Goal: Task Accomplishment & Management: Complete application form

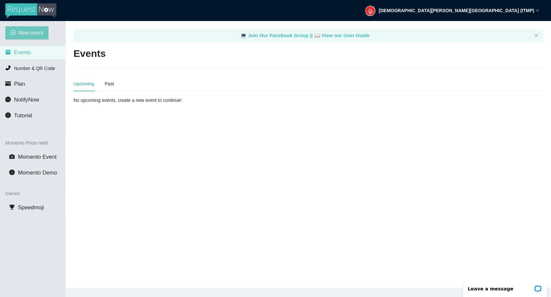
click at [25, 33] on span "New event" at bounding box center [30, 33] width 25 height 8
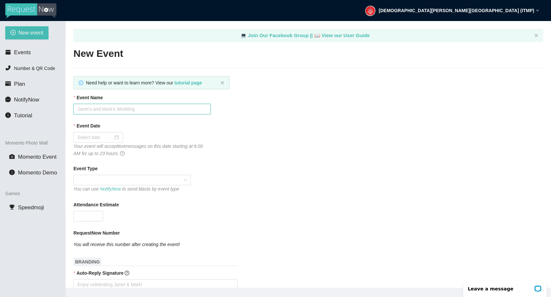
click at [111, 112] on input "Event Name" at bounding box center [142, 109] width 137 height 11
type input "IIDA NC-[GEOGRAPHIC_DATA] | Design Expo"
click at [96, 139] on input "Event Date" at bounding box center [95, 137] width 36 height 7
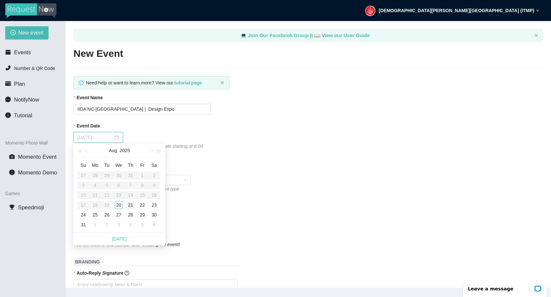
type input "[DATE]"
click at [131, 206] on div "21" at bounding box center [131, 205] width 8 height 8
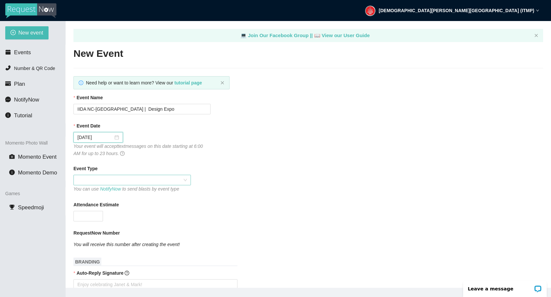
click at [95, 180] on span at bounding box center [132, 180] width 110 height 10
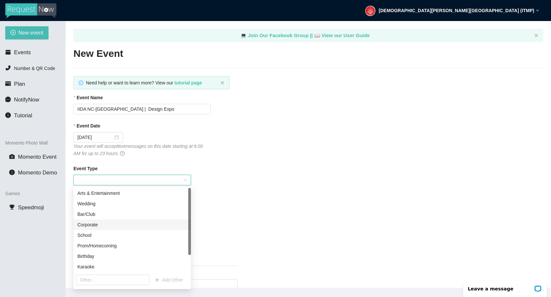
click at [94, 224] on div "Corporate" at bounding box center [132, 224] width 110 height 7
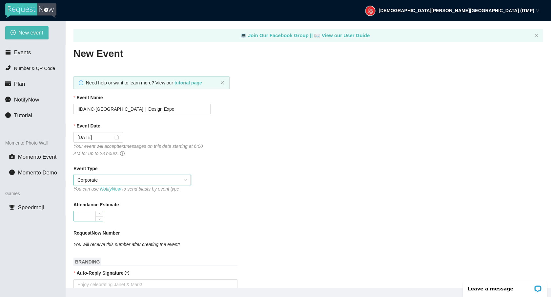
click at [86, 217] on input "Attendance Estimate" at bounding box center [88, 216] width 29 height 10
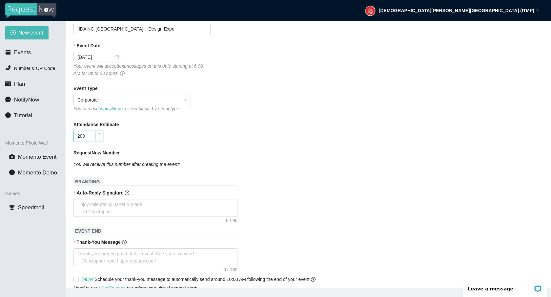
scroll to position [81, 0]
type input "200"
click at [336, 189] on div "Auto-Reply Signature" at bounding box center [309, 193] width 470 height 10
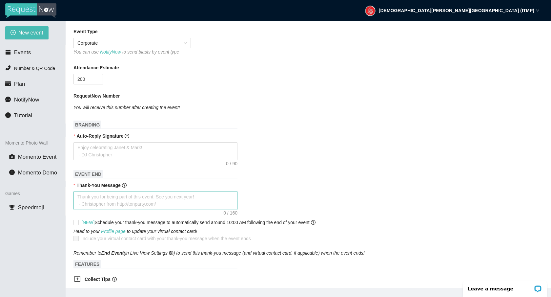
click at [82, 197] on textarea "Thank-You Message" at bounding box center [156, 200] width 164 height 18
click at [84, 151] on textarea "Auto-Reply Signature" at bounding box center [156, 151] width 164 height 18
type textarea "Y"
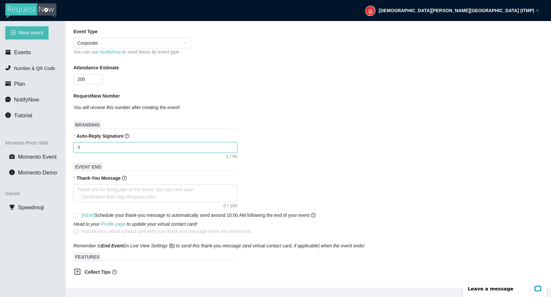
type textarea "Enjoy celebrating [PERSON_NAME] & [PERSON_NAME]! - [PERSON_NAME]"
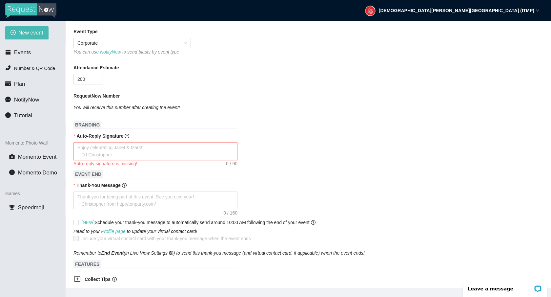
type textarea "T"
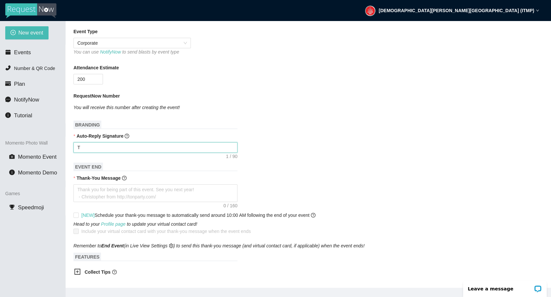
type textarea "Th"
type textarea "Tha"
type textarea "Thak"
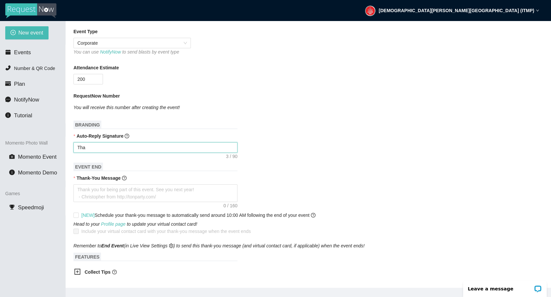
type textarea "Thak"
type textarea "Tha"
type textarea "Than"
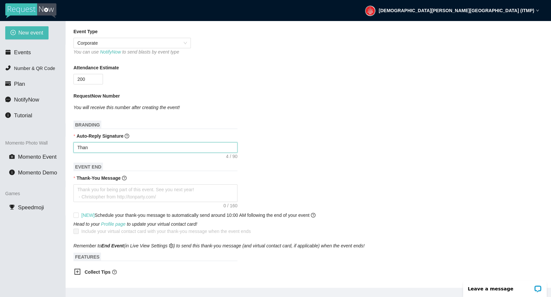
type textarea "Thank"
type textarea "Thanks"
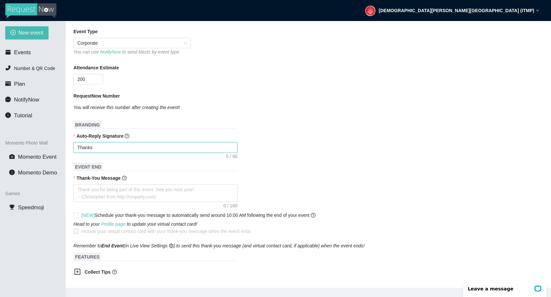
type textarea "Thanks"
type textarea "Thanks f"
type textarea "Thanks fo"
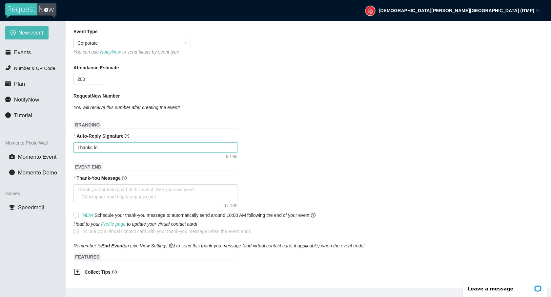
type textarea "Thanks for"
type textarea "Thanks for y"
type textarea "Thanks for yo"
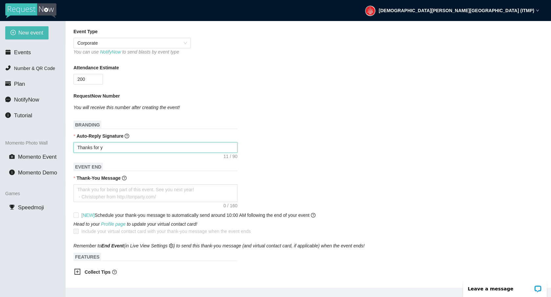
type textarea "Thanks for yo"
type textarea "Thanks for you"
type textarea "Thanks for your"
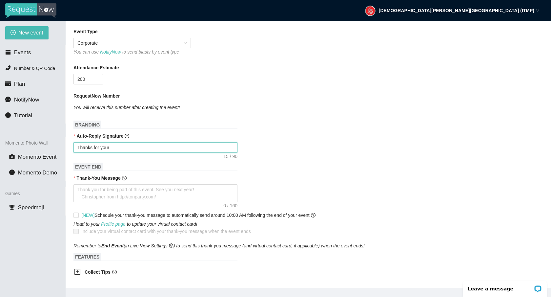
type textarea "Thanks for your"
type textarea "Thanks for your r"
type textarea "Thanks for your re"
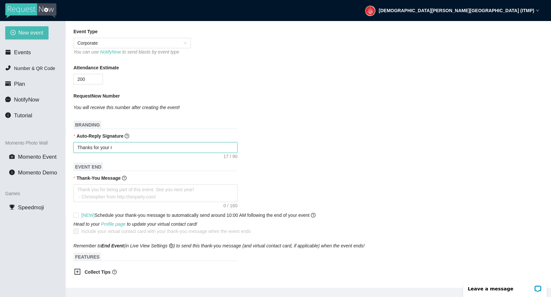
type textarea "Thanks for your re"
type textarea "Thanks for your req"
type textarea "Thanks for your requ"
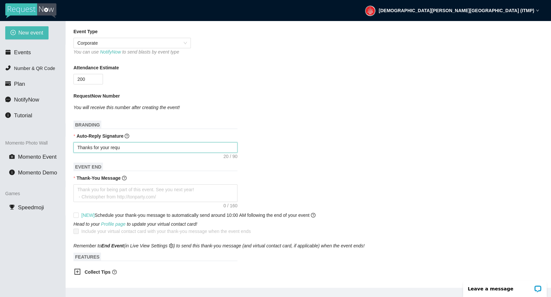
type textarea "Thanks for your reque"
type textarea "Thanks for your reques"
type textarea "Thanks for your request"
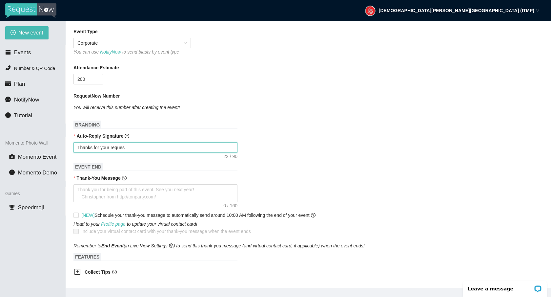
type textarea "Thanks for your request"
type textarea "Thanks for your request!"
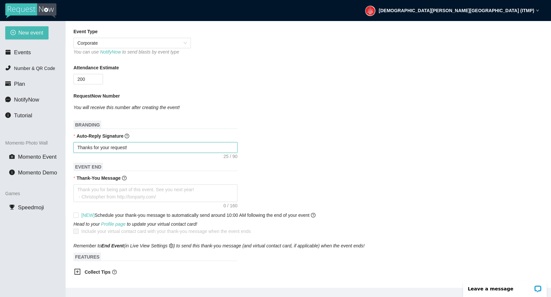
type textarea "Thanks for your request! W"
type textarea "Thanks for your request! We"
type textarea "Thanks for your request! We'"
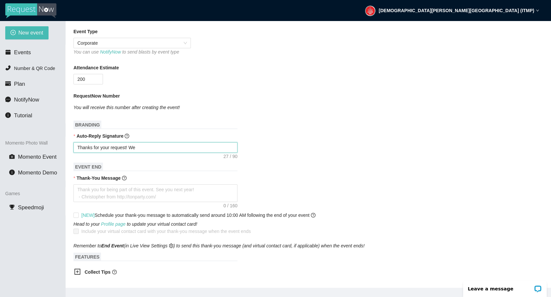
type textarea "Thanks for your request! We'"
type textarea "Thanks for your request! We'l"
type textarea "Thanks for your request! We'll"
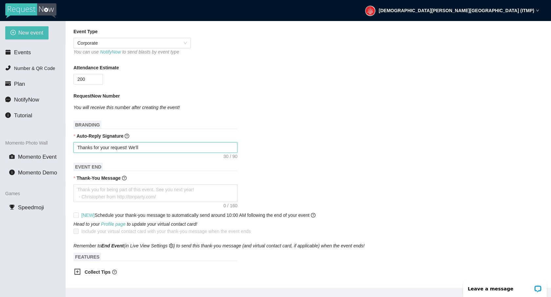
type textarea "Thanks for your request! We'll"
type textarea "Thanks for your request! We'll g"
type textarea "Thanks for your request! We'll ge"
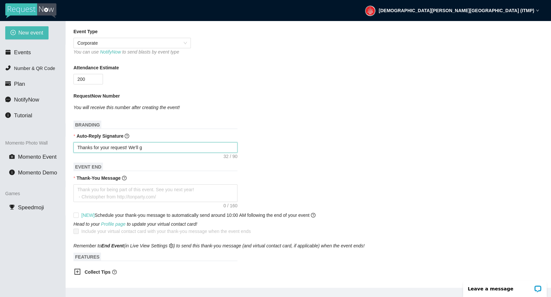
type textarea "Thanks for your request! We'll ge"
type textarea "Thanks for your request! We'll get"
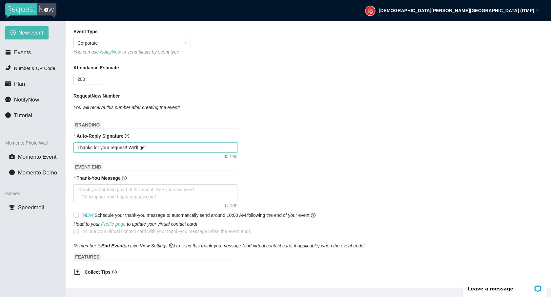
type textarea "Thanks for your request! We'll get t"
type textarea "Thanks for your request! We'll get th"
type textarea "Thanks for your request! We'll get tha"
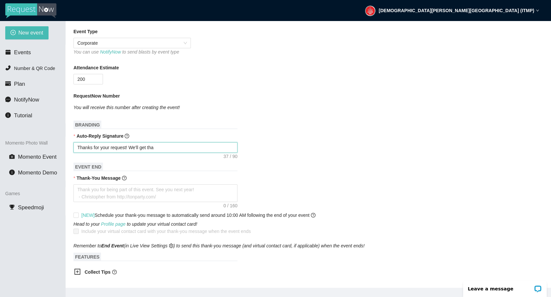
type textarea "Thanks for your request! We'll get that"
type textarea "Thanks for your request! We'll get that o"
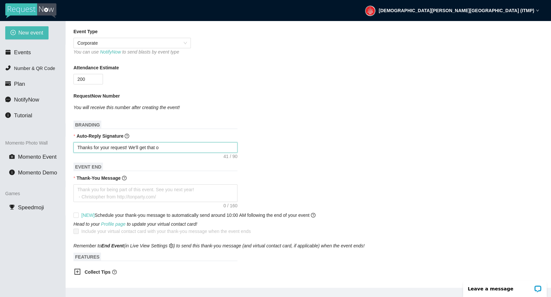
type textarea "Thanks for your request! We'll get that on"
type textarea "Thanks for your request! We'll get that on a"
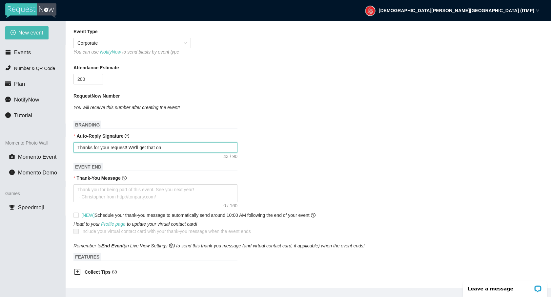
type textarea "Thanks for your request! We'll get that on a"
type textarea "Thanks for your request! We'll get that on as"
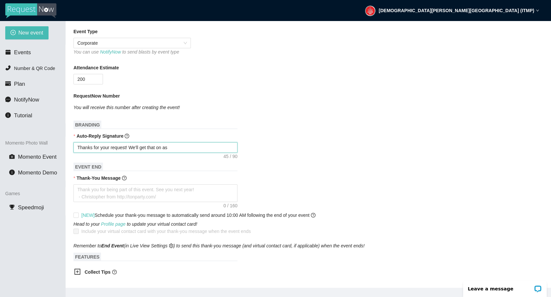
type textarea "Thanks for your request! We'll get that on as s"
type textarea "Thanks for your request! We'll get that on as so"
type textarea "Thanks for your request! We'll get that on as soo"
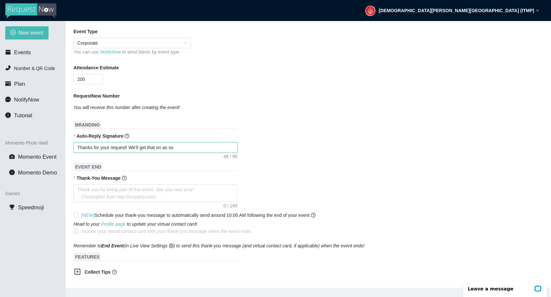
type textarea "Thanks for your request! We'll get that on as soo"
type textarea "Thanks for your request! We'll get that on as soon"
type textarea "Thanks for your request! We'll get that on as soon a"
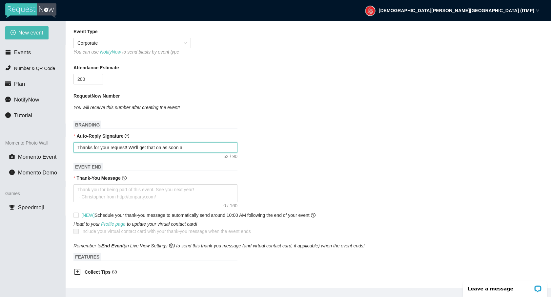
type textarea "Thanks for your request! We'll get that on as soon"
type textarea "Thanks for your request! We'll get that on as soo"
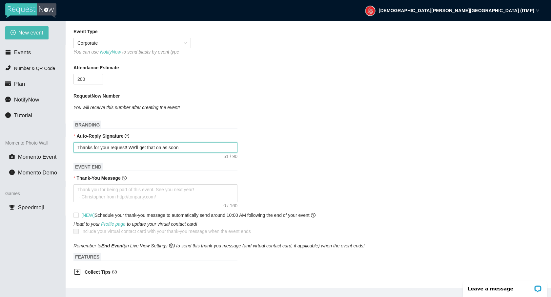
type textarea "Thanks for your request! We'll get that on as soo"
type textarea "Thanks for your request! We'll get that on as so"
type textarea "Thanks for your request! We'll get that on as s"
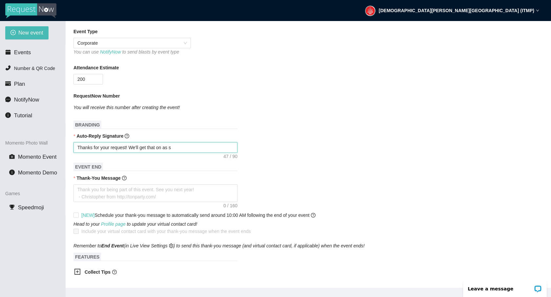
type textarea "Thanks for your request! We'll get that on as"
type textarea "Thanks for your request! We'll get that on as s"
type textarea "Thanks for your request! We'll get that on as so"
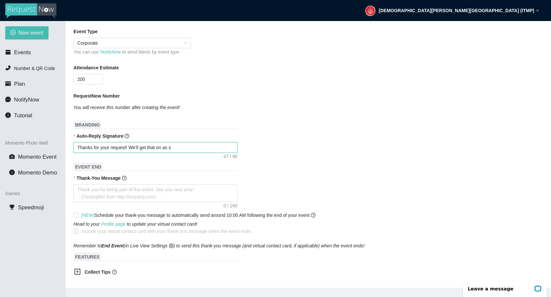
type textarea "Thanks for your request! We'll get that on as so"
type textarea "Thanks for your request! We'll get that on as soo"
type textarea "Thanks for your request! We'll get that on as soon"
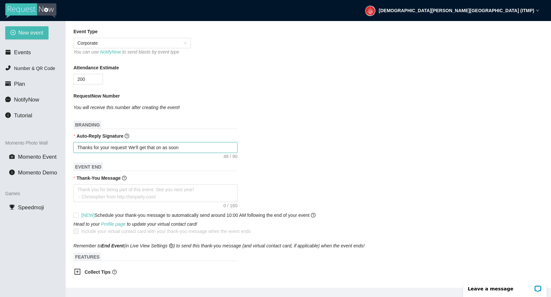
type textarea "Thanks for your request! We'll get that on as soon"
type textarea "Thanks for your request! We'll get that on as soon a"
type textarea "Thanks for your request! We'll get that on as soon as"
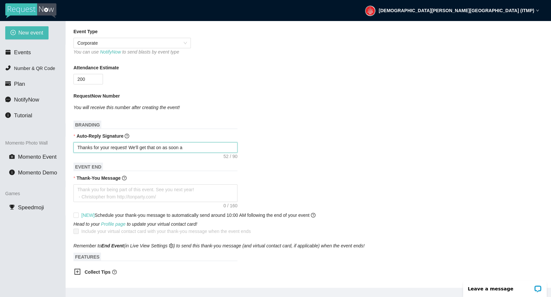
type textarea "Thanks for your request! We'll get that on as soon as"
type textarea "Thanks for your request! We'll get that on as soon as w"
type textarea "Thanks for your request! We'll get that on as soon as we"
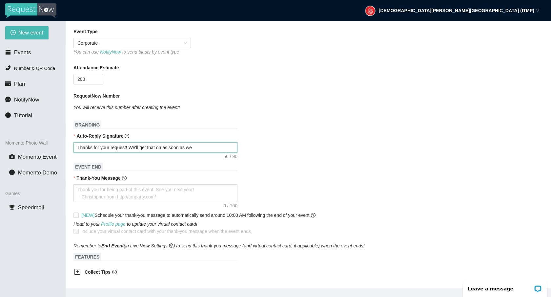
type textarea "Thanks for your request! We'll get that on as soon as we"
type textarea "Thanks for your request! We'll get that on as soon as we c"
type textarea "Thanks for your request! We'll get that on as soon as we ca"
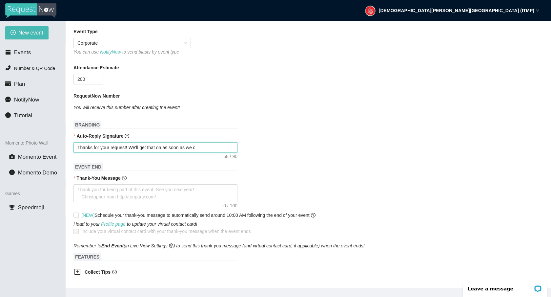
type textarea "Thanks for your request! We'll get that on as soon as we ca"
type textarea "Thanks for your request! We'll get that on as soon as we can"
type textarea "Thanks for your request! We'll get that on as soon as we can."
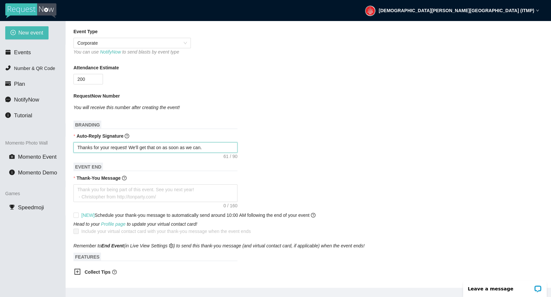
type textarea "Thanks for your request! We'll get that on as soon as we can."
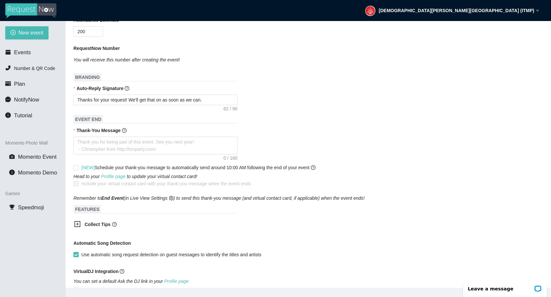
scroll to position [184, 0]
click at [94, 140] on textarea "Thank-You Message" at bounding box center [156, 146] width 164 height 18
type textarea "t"
type textarea "th"
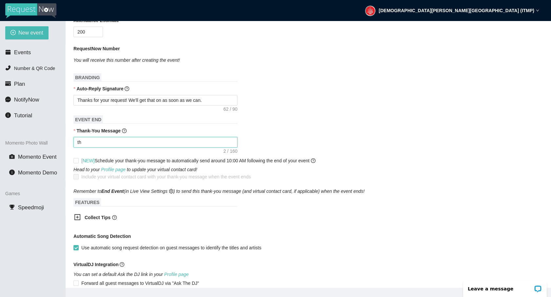
type textarea "tha"
type textarea "th"
type textarea "t"
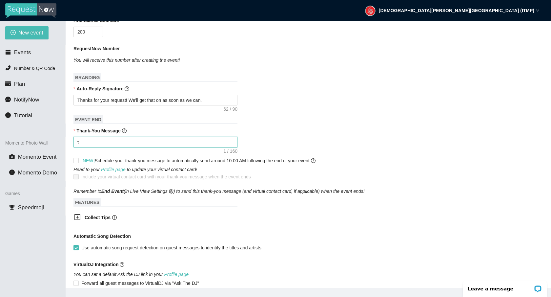
type textarea "Thank you for being part of this event. See you next year! - [PERSON_NAME] from…"
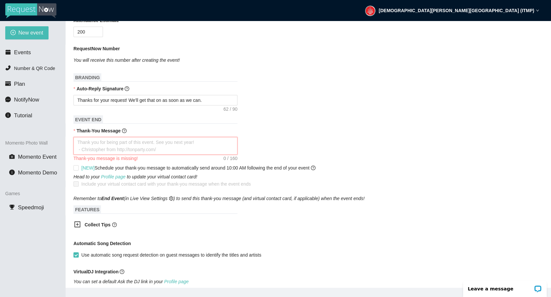
type textarea "t"
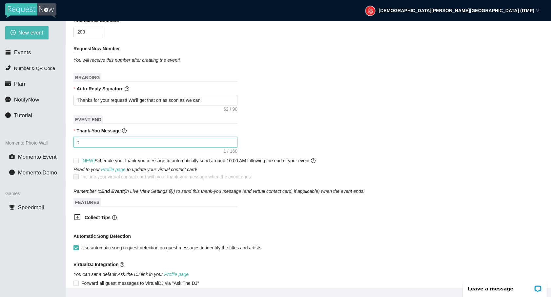
type textarea "th"
type textarea "tha"
type textarea "than"
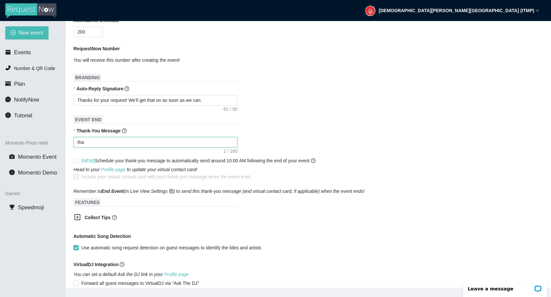
type textarea "than"
type textarea "thank"
type textarea "than"
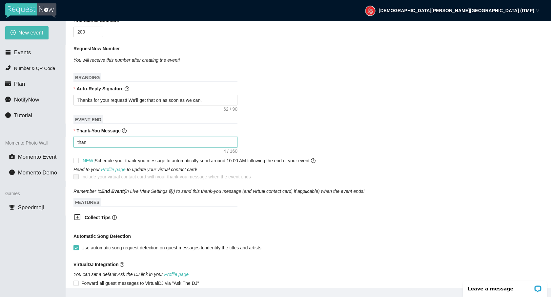
type textarea "tha"
type textarea "th"
type textarea "t"
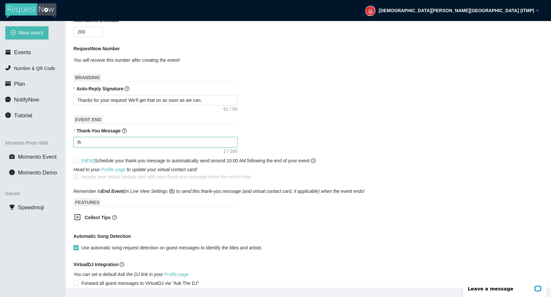
type textarea "t"
type textarea "Thank you for being part of this event. See you next year! - [PERSON_NAME] from…"
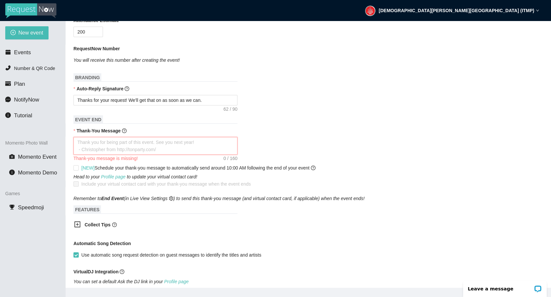
type textarea "T"
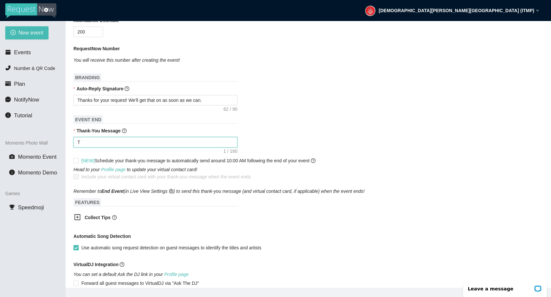
type textarea "Th"
type textarea "Tha"
type textarea "Than"
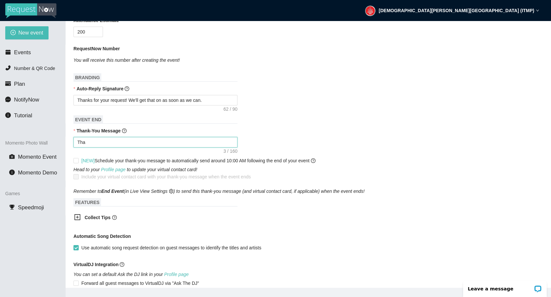
type textarea "Than"
type textarea "Thank"
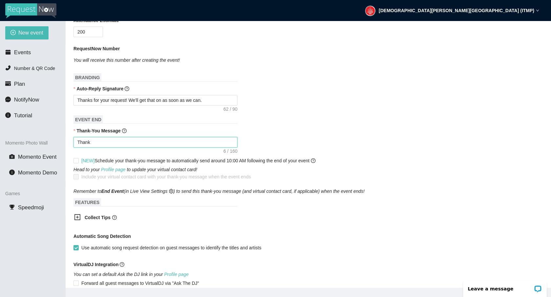
type textarea "Thank y"
type textarea "Thank yo"
type textarea "Thank you"
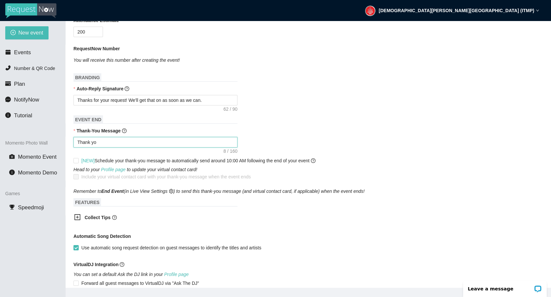
type textarea "Thank you"
click at [99, 143] on textarea "Thank you for attending the IIDA-[GEOGRAPHIC_DATA]" at bounding box center [156, 142] width 164 height 11
click at [160, 141] on textarea "Thanks for attending the IIDA-[GEOGRAPHIC_DATA]" at bounding box center [156, 142] width 164 height 11
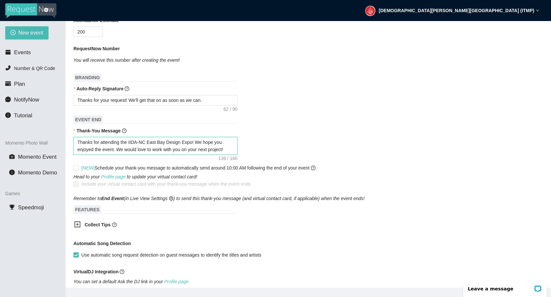
click at [137, 149] on textarea "Thanks for attending the IIDA-NC East Bay Design Expo! We hope you enjoyed the …" at bounding box center [156, 146] width 164 height 18
click at [217, 149] on textarea "Thanks for attending the IIDA-NC East Bay Design Expo! We hope you enjoyed the …" at bounding box center [156, 146] width 164 height 18
click at [119, 151] on textarea "Thanks for attending the IIDA-NC East Bay Design Expo! We hope you enjoyed the …" at bounding box center [156, 146] width 164 height 18
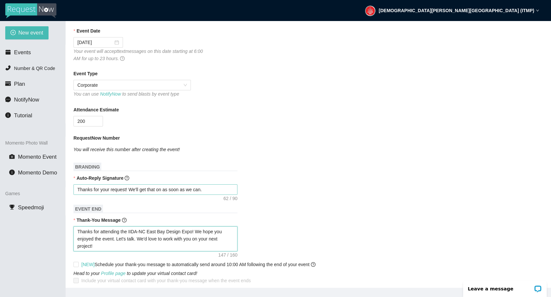
scroll to position [179, 0]
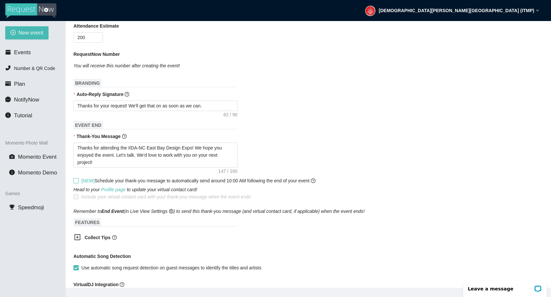
click at [77, 182] on input "[NEW] Schedule your thank-you message to automatically send around 10:00 AM fol…" at bounding box center [76, 180] width 5 height 5
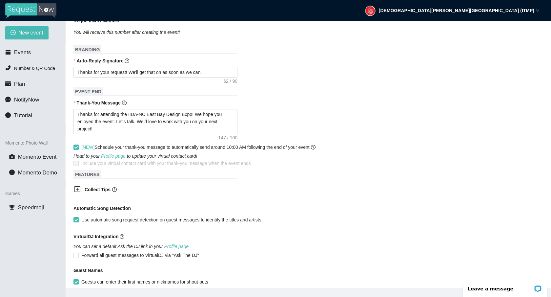
scroll to position [213, 0]
click at [76, 163] on span at bounding box center [76, 162] width 5 height 5
click at [114, 156] on link "Profile page" at bounding box center [113, 155] width 25 height 5
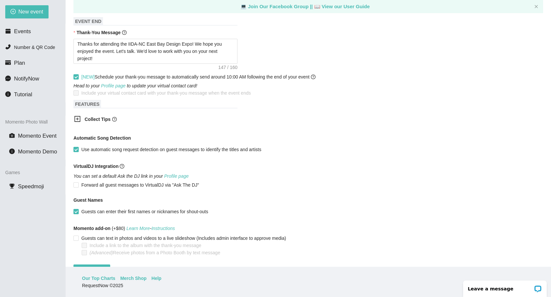
scroll to position [286, 0]
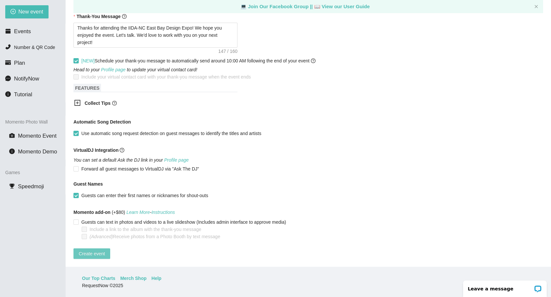
click at [85, 250] on span "Create event" at bounding box center [92, 253] width 26 height 7
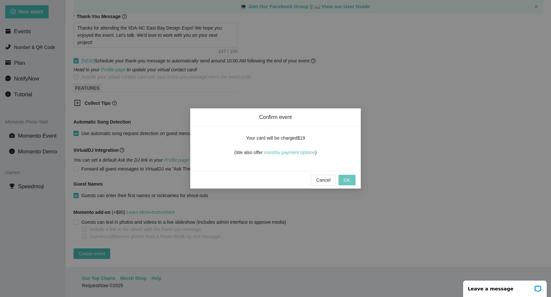
click at [348, 181] on span "OK" at bounding box center [347, 179] width 7 height 7
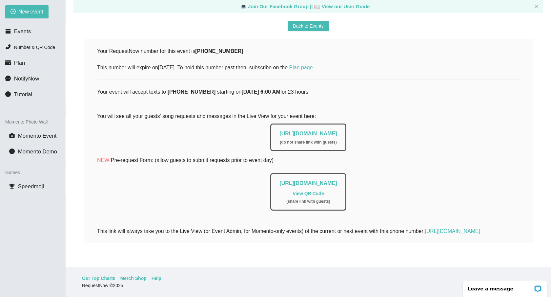
scroll to position [0, 0]
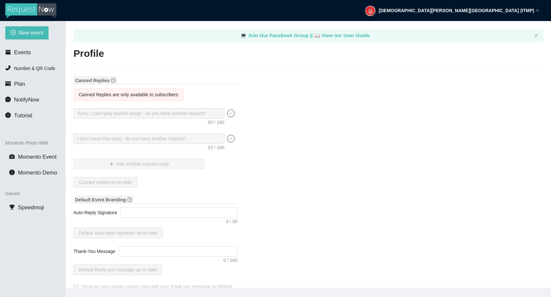
type textarea "https://virtualdj.com/ask/DJ_Spinz"
type input "Jude"
type input "Wellington"
type input "ITMP, LLC"
type input "DJ"
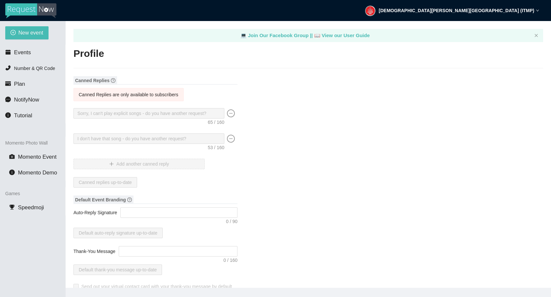
type input "(510) 214-3701"
type input "judewellington.itmp@gmail.com"
